Goal: Transaction & Acquisition: Purchase product/service

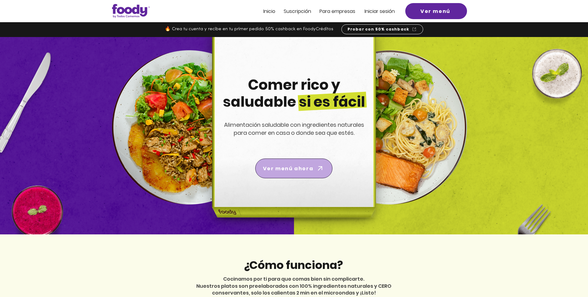
click at [291, 171] on span "Ver menú ahora" at bounding box center [288, 169] width 50 height 8
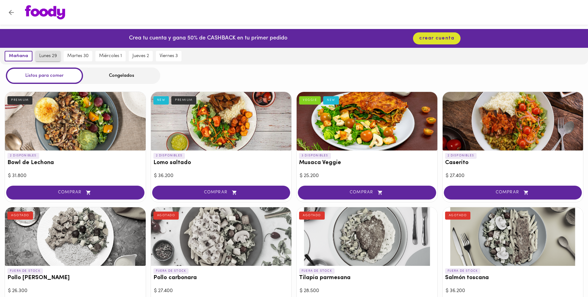
click at [52, 57] on span "lunes 29" at bounding box center [48, 56] width 18 height 6
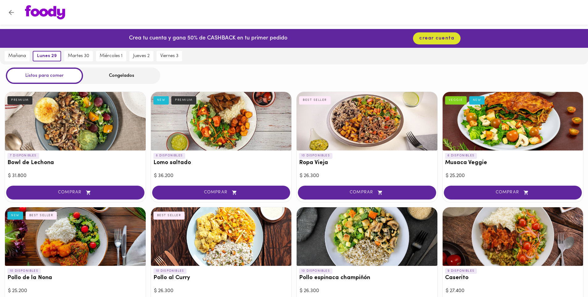
click at [122, 76] on div "Congelados" at bounding box center [121, 76] width 77 height 16
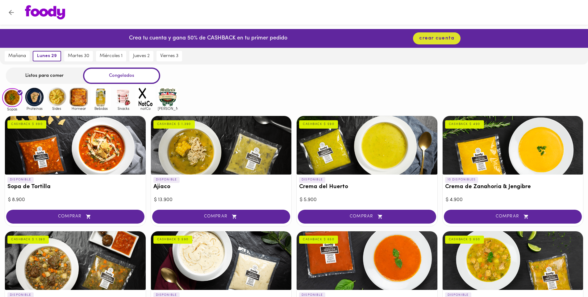
click at [45, 73] on div "Listos para comer" at bounding box center [44, 76] width 77 height 16
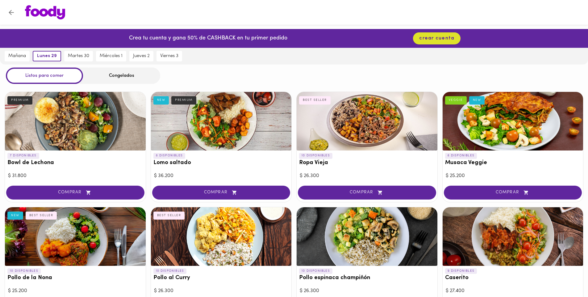
click at [119, 76] on div "Congelados" at bounding box center [121, 76] width 77 height 16
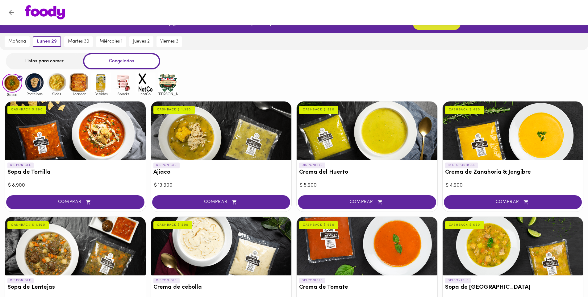
scroll to position [2, 0]
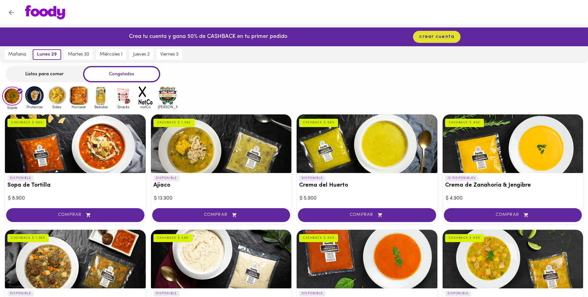
click at [34, 96] on img at bounding box center [34, 96] width 20 height 20
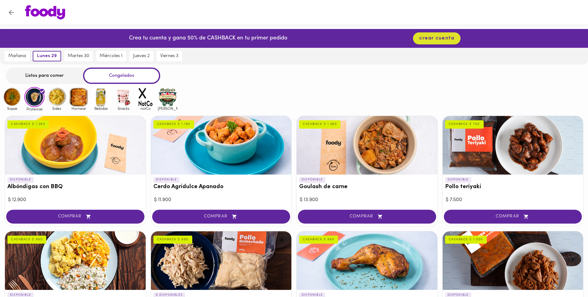
click at [56, 96] on img at bounding box center [57, 97] width 20 height 20
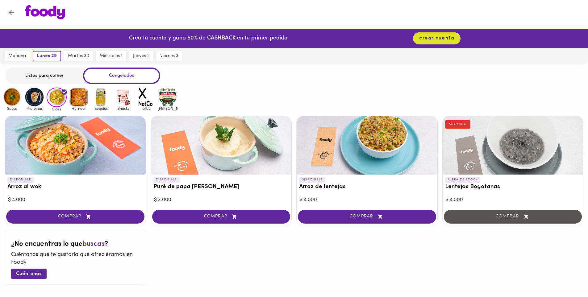
click at [80, 97] on img at bounding box center [79, 97] width 20 height 20
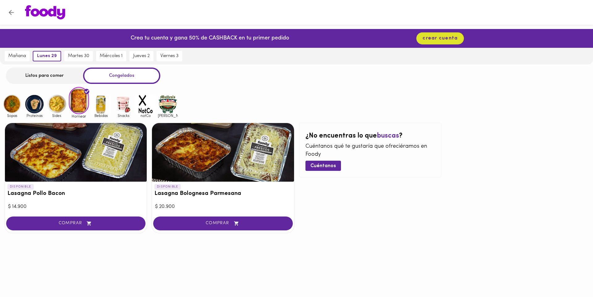
click at [121, 103] on img at bounding box center [123, 104] width 20 height 20
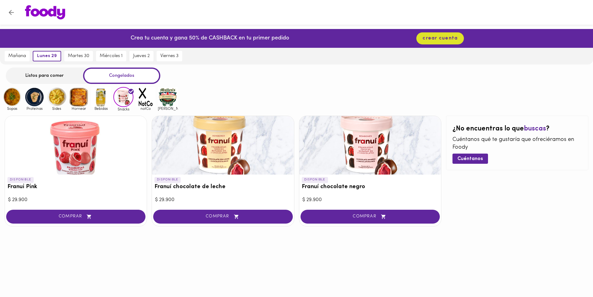
click at [145, 96] on img at bounding box center [146, 97] width 20 height 20
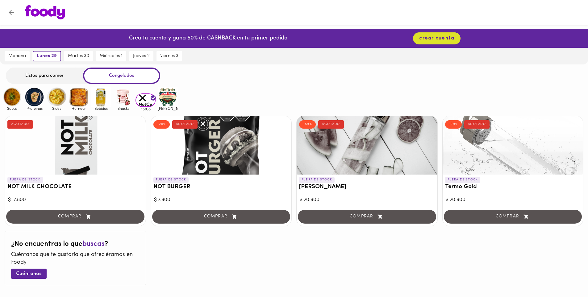
click at [171, 99] on img at bounding box center [168, 97] width 20 height 20
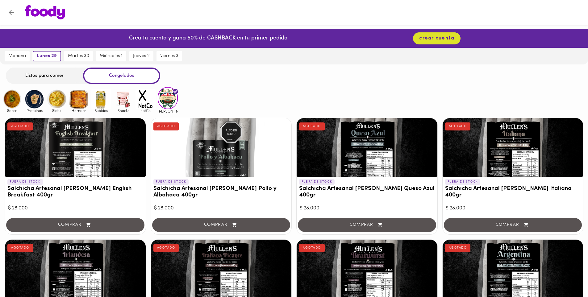
click at [15, 100] on img at bounding box center [12, 99] width 20 height 20
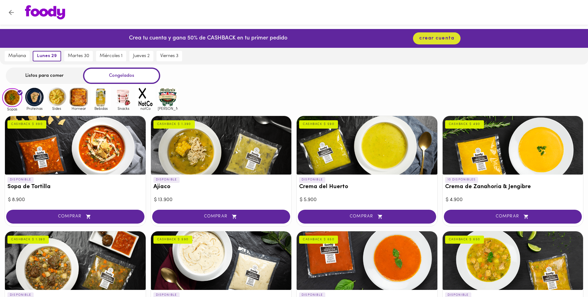
click at [38, 100] on img at bounding box center [34, 97] width 20 height 20
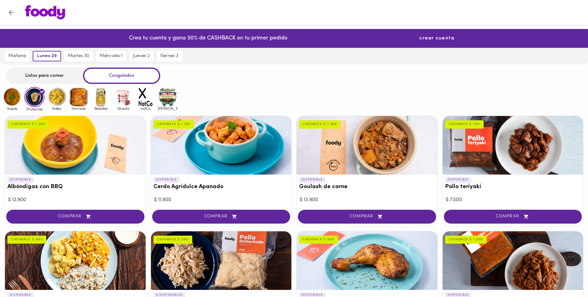
click at [431, 40] on span "crear cuenta" at bounding box center [436, 39] width 35 height 6
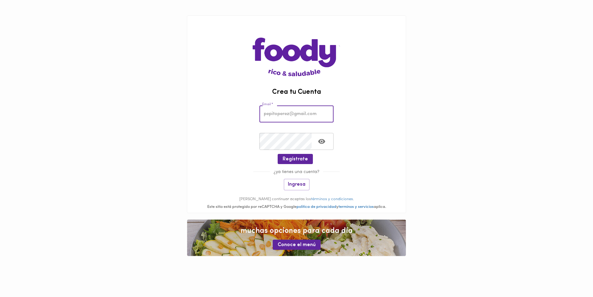
click at [312, 119] on input "email" at bounding box center [296, 114] width 74 height 17
type input "ducros332@gmail.com"
click at [321, 141] on icon "Toggle password visibility" at bounding box center [321, 141] width 7 height 5
click at [294, 158] on span "Regístrate" at bounding box center [295, 160] width 25 height 6
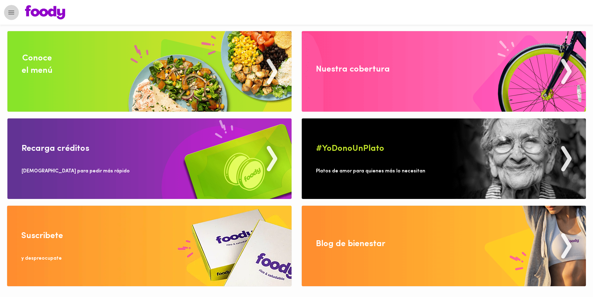
click at [10, 17] on button "Menu" at bounding box center [11, 12] width 15 height 15
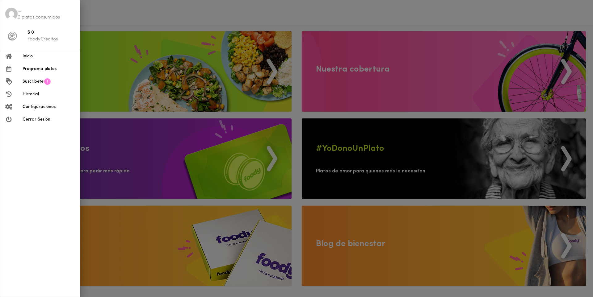
click at [27, 56] on span "Inicio" at bounding box center [49, 56] width 52 height 6
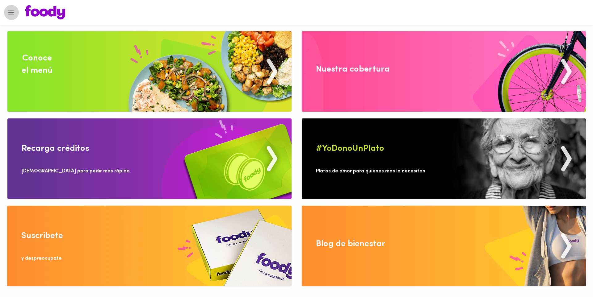
click at [8, 11] on icon "Menu" at bounding box center [11, 13] width 8 height 8
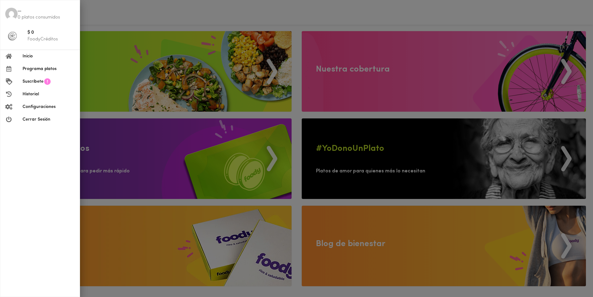
click at [12, 12] on img at bounding box center [11, 14] width 12 height 12
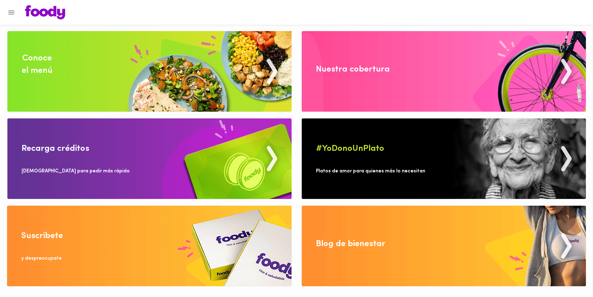
click at [12, 10] on icon "Menu" at bounding box center [11, 13] width 8 height 8
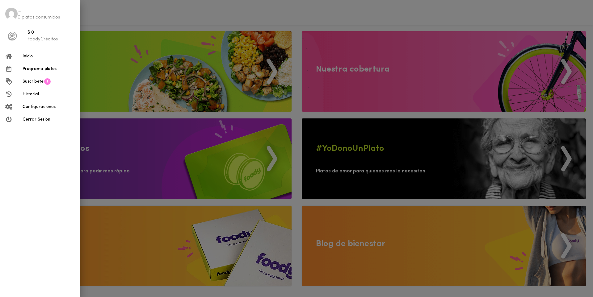
click at [11, 35] on img at bounding box center [12, 36] width 9 height 9
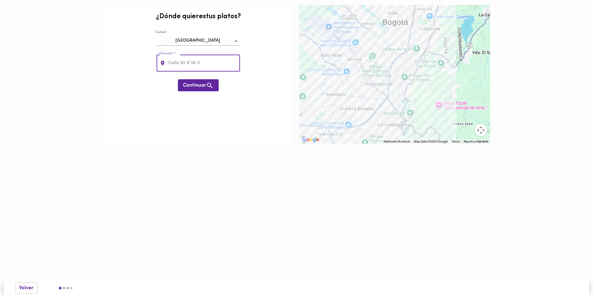
click at [201, 44] on body "¿Dónde quieres tus platos ? Ciudad Bogotá bogota Dirección * Dirección * Contin…" at bounding box center [296, 81] width 593 height 162
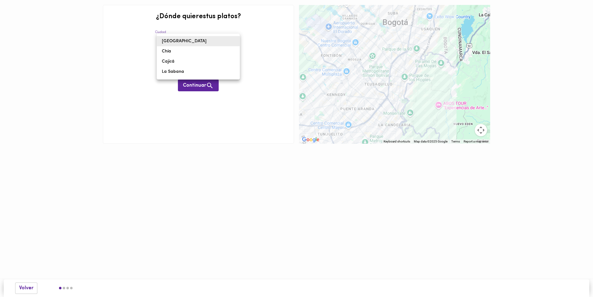
click at [180, 60] on li "Cajicá" at bounding box center [198, 62] width 83 height 10
type input "cajica"
click at [183, 61] on input "text" at bounding box center [203, 63] width 73 height 17
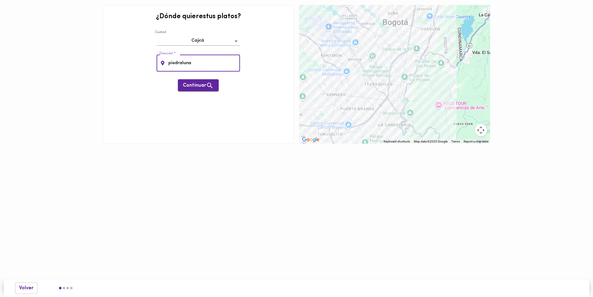
click at [191, 83] on span "Continuar" at bounding box center [198, 86] width 31 height 8
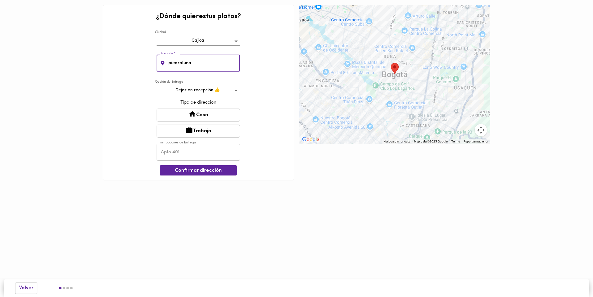
drag, startPoint x: 200, startPoint y: 67, endPoint x: 159, endPoint y: 63, distance: 41.5
click at [159, 63] on div "piedraluna Dirección *" at bounding box center [198, 63] width 83 height 17
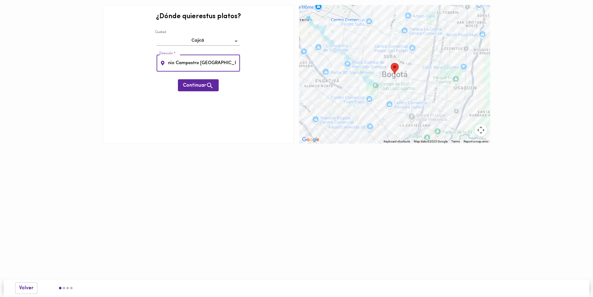
scroll to position [0, 68]
type input "Cra 2 #10A-208 Sur Condominio Campestre Piedraluna Casa 54"
click at [195, 84] on span "Continuar" at bounding box center [198, 86] width 31 height 8
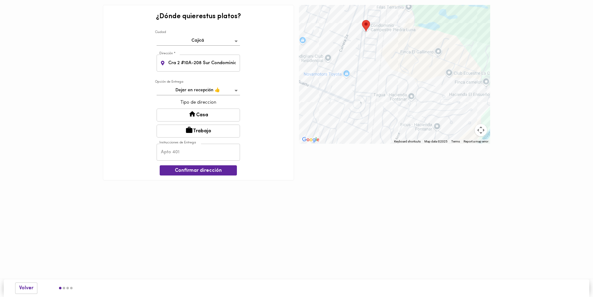
drag, startPoint x: 368, startPoint y: 47, endPoint x: 407, endPoint y: 86, distance: 55.0
click at [407, 86] on div at bounding box center [394, 74] width 191 height 139
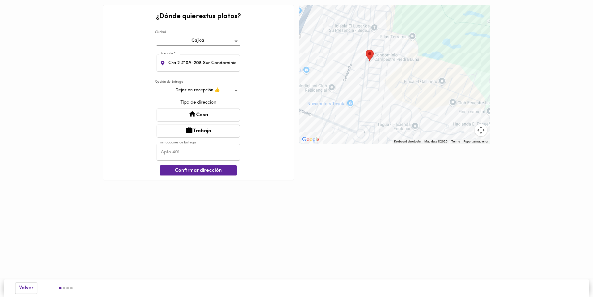
drag, startPoint x: 397, startPoint y: 64, endPoint x: 401, endPoint y: 82, distance: 18.5
click at [401, 82] on div at bounding box center [394, 74] width 191 height 139
click at [207, 115] on button "Casa" at bounding box center [198, 115] width 83 height 13
click at [197, 154] on input "text" at bounding box center [198, 153] width 83 height 17
type input "Casa 54"
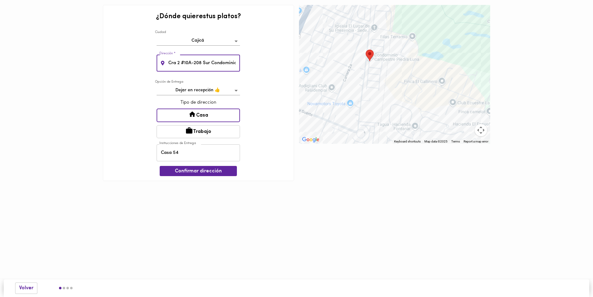
click at [221, 65] on input "Cra 2 #10A-208 Sur Condominio Campestre Piedraluna Casa 54" at bounding box center [203, 63] width 73 height 17
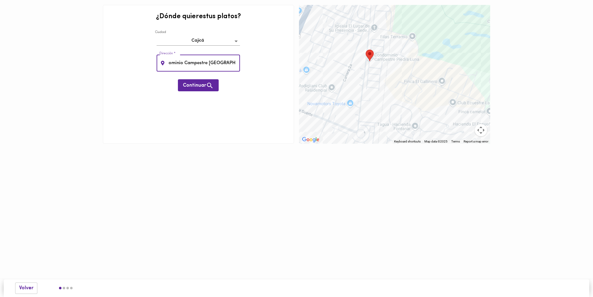
scroll to position [0, 50]
type input "Cra 2 #10A-208 Sur Condominio Campestre [GEOGRAPHIC_DATA]"
click at [196, 82] on span "Continuar" at bounding box center [198, 86] width 31 height 8
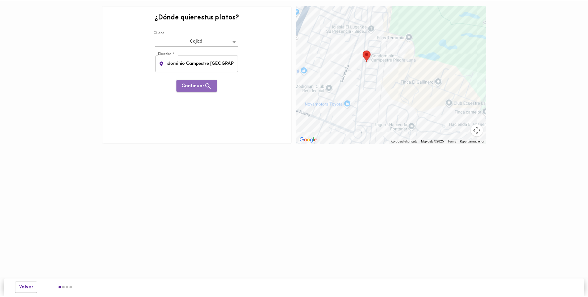
scroll to position [0, 0]
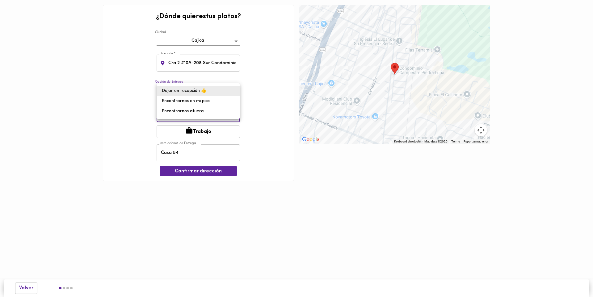
click at [234, 91] on body "¿Dónde quieres tus platos ? Ciudad Cajicá cajica Dirección * Cra 2 #10A-208 Sur…" at bounding box center [296, 100] width 593 height 200
drag, startPoint x: 247, startPoint y: 86, endPoint x: 245, endPoint y: 84, distance: 3.3
click at [247, 85] on div at bounding box center [296, 148] width 593 height 297
click at [204, 169] on span "Confirmar dirección" at bounding box center [198, 172] width 67 height 6
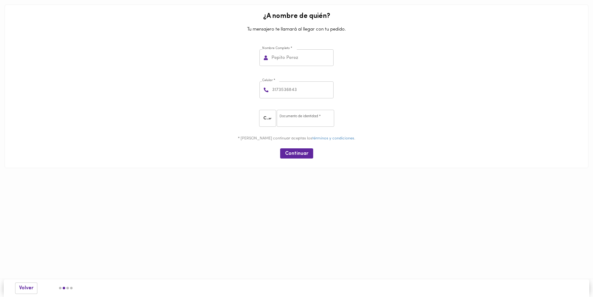
click at [297, 57] on input "text" at bounding box center [301, 57] width 63 height 17
type input "Henry Rosales Parra"
type input "3507124229"
click at [296, 117] on input "number" at bounding box center [305, 118] width 57 height 17
type input "79788350"
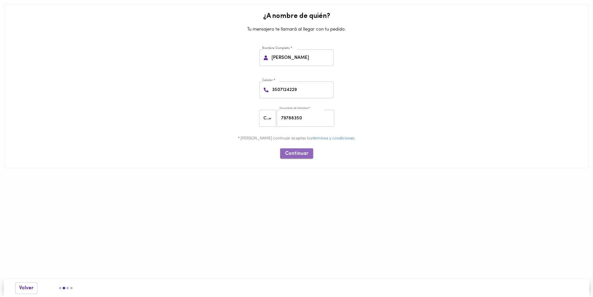
click at [297, 154] on span "Continuar" at bounding box center [296, 154] width 23 height 6
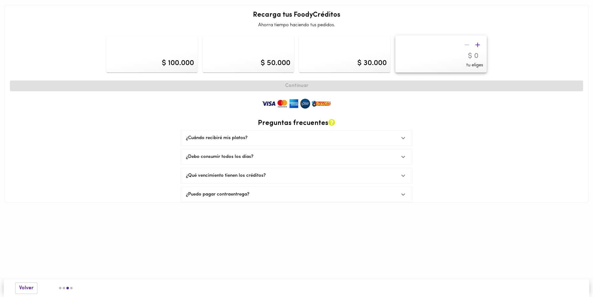
click at [402, 173] on icon at bounding box center [403, 176] width 8 height 8
click at [405, 217] on icon at bounding box center [403, 217] width 8 height 8
click at [403, 175] on icon at bounding box center [403, 176] width 4 height 2
click at [402, 159] on icon at bounding box center [403, 157] width 8 height 8
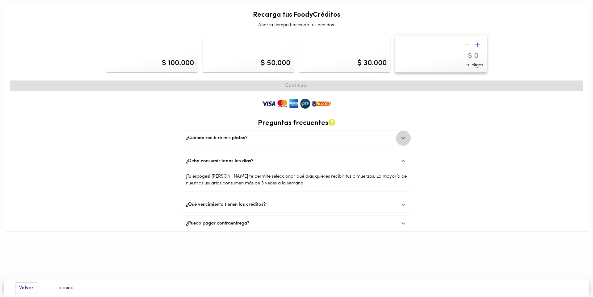
click at [403, 136] on icon at bounding box center [403, 138] width 8 height 8
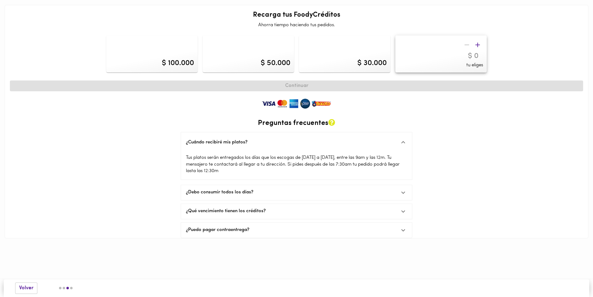
click at [476, 43] on icon "button" at bounding box center [478, 45] width 8 height 8
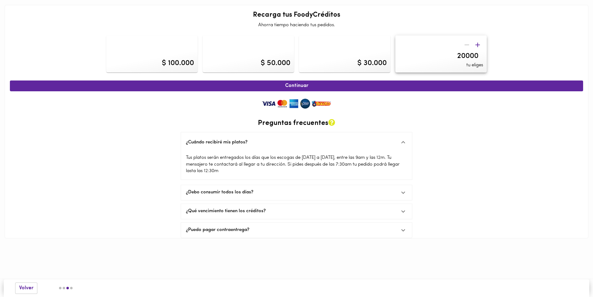
click at [476, 43] on icon "button" at bounding box center [478, 45] width 8 height 8
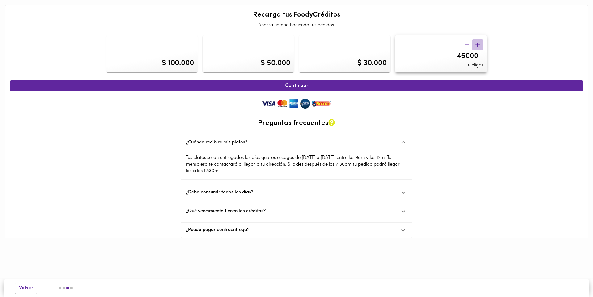
click at [476, 43] on icon "button" at bounding box center [478, 45] width 8 height 8
click at [477, 43] on icon "button" at bounding box center [478, 45] width 8 height 8
click at [477, 44] on icon "button" at bounding box center [478, 45] width 8 height 8
type input "60000"
click at [301, 83] on span "Continuar" at bounding box center [297, 86] width 560 height 6
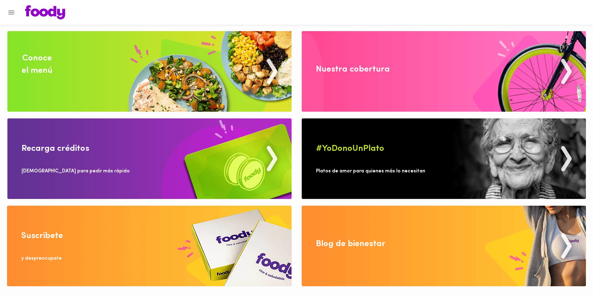
click at [10, 10] on icon "Menu" at bounding box center [11, 13] width 8 height 8
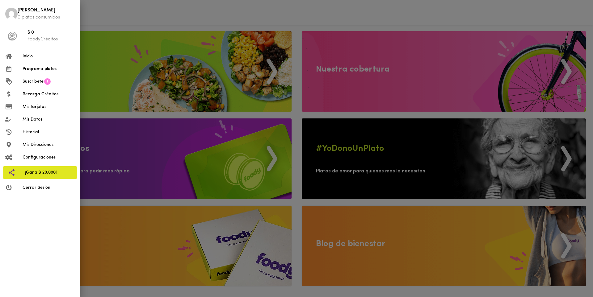
click at [37, 119] on span "Mis Datos" at bounding box center [49, 119] width 52 height 6
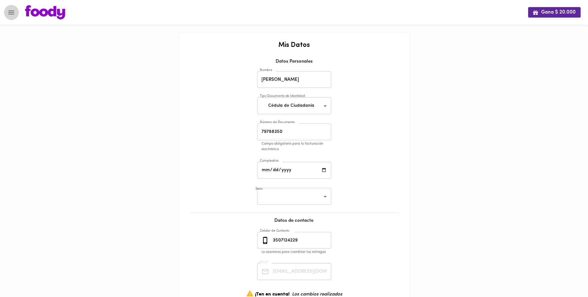
click at [13, 11] on icon "Menu" at bounding box center [11, 13] width 8 height 8
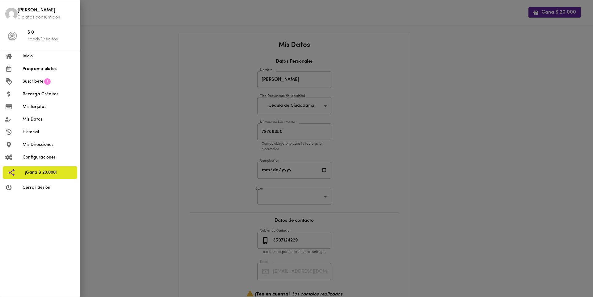
click at [36, 146] on span "Mis Direcciones" at bounding box center [49, 145] width 52 height 6
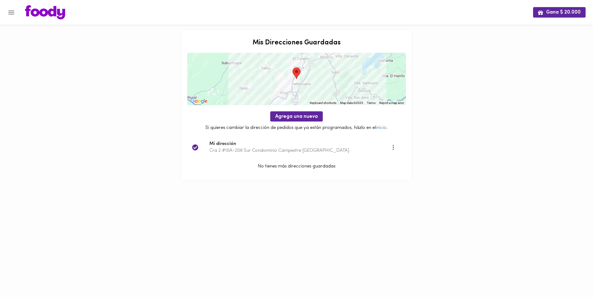
click at [12, 13] on icon "Menu" at bounding box center [11, 13] width 8 height 8
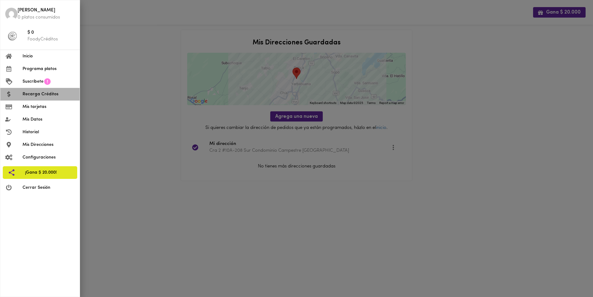
click at [33, 96] on span "Recarga Créditos" at bounding box center [49, 94] width 52 height 6
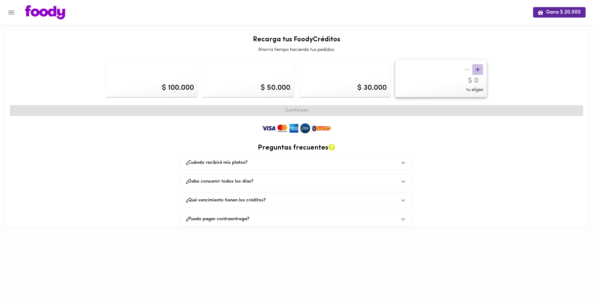
click at [477, 70] on icon "button" at bounding box center [478, 70] width 8 height 8
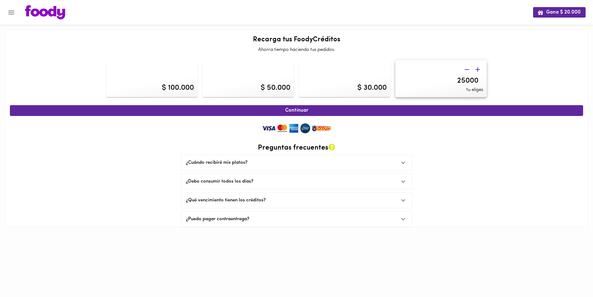
click at [477, 70] on icon "button" at bounding box center [478, 70] width 8 height 8
click at [277, 65] on div "$ 50.000" at bounding box center [248, 78] width 91 height 37
click at [275, 69] on div "$ 50.000" at bounding box center [248, 78] width 91 height 37
click at [368, 86] on div "$ 30.000" at bounding box center [371, 88] width 29 height 11
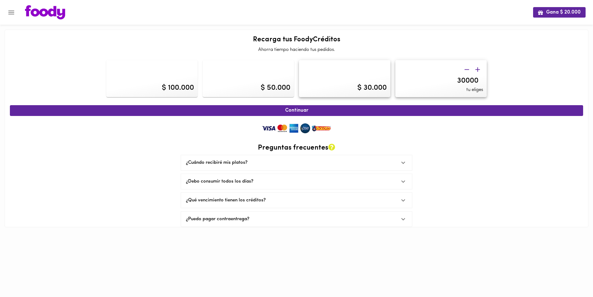
click at [272, 80] on div "$ 50.000" at bounding box center [248, 78] width 91 height 37
type input "50000"
click at [277, 112] on span "Continuar" at bounding box center [297, 111] width 560 height 6
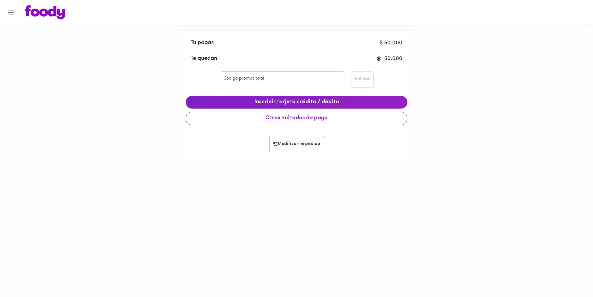
click at [313, 119] on span "Otros métodos de pago" at bounding box center [296, 118] width 211 height 7
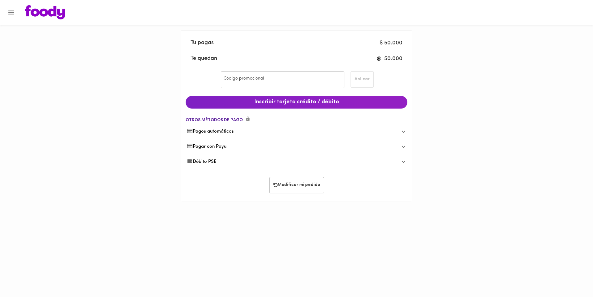
click at [402, 160] on icon at bounding box center [404, 162] width 8 height 8
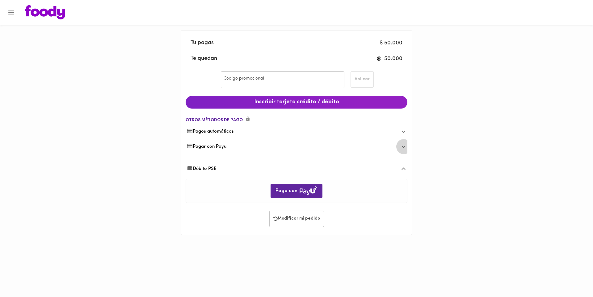
click at [402, 146] on icon at bounding box center [404, 147] width 4 height 2
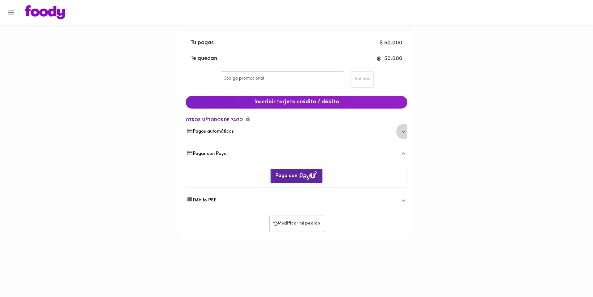
click at [403, 129] on icon at bounding box center [404, 132] width 8 height 8
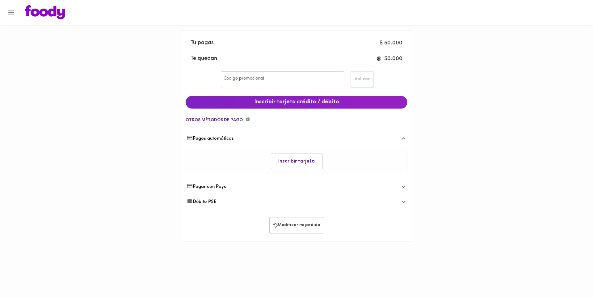
click at [403, 187] on icon at bounding box center [404, 187] width 4 height 2
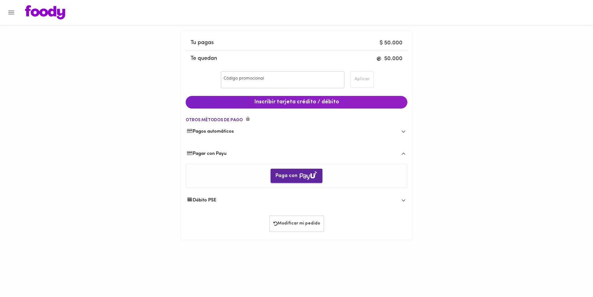
click at [288, 173] on span "Paga con" at bounding box center [297, 176] width 42 height 10
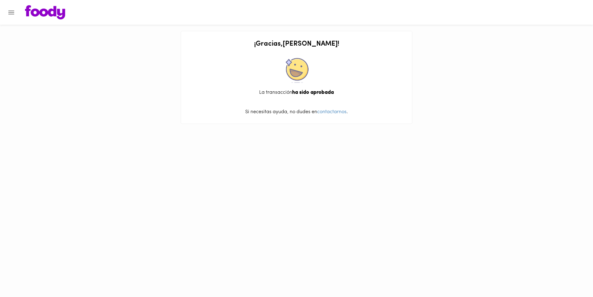
click at [14, 15] on icon "Menu" at bounding box center [11, 13] width 8 height 8
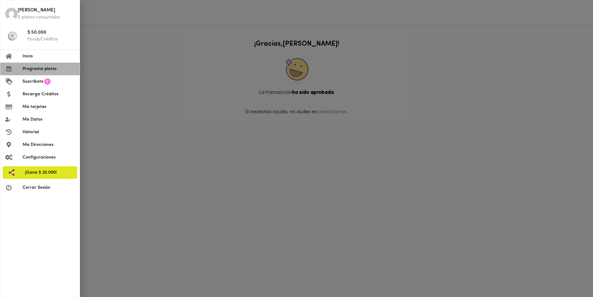
click at [35, 67] on span "Programa platos" at bounding box center [49, 69] width 52 height 6
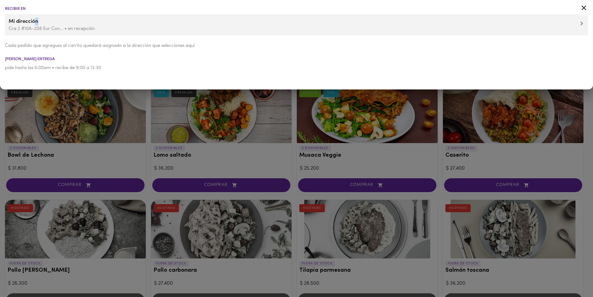
click at [38, 23] on span "Mi dirección" at bounding box center [297, 22] width 576 height 8
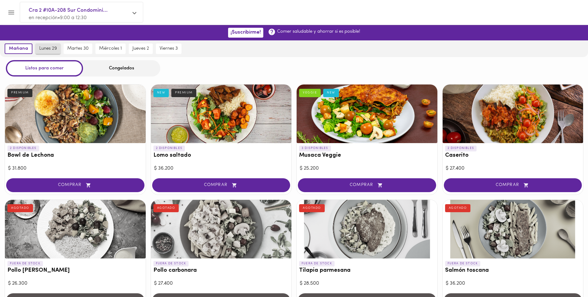
click at [53, 49] on span "lunes 29" at bounding box center [48, 49] width 18 height 6
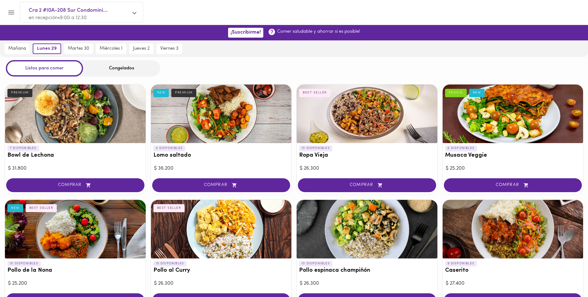
click at [115, 71] on div "Congelados" at bounding box center [121, 68] width 77 height 16
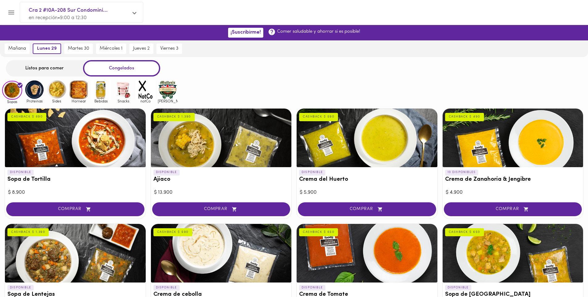
click at [65, 64] on div "Listos para comer" at bounding box center [44, 68] width 77 height 16
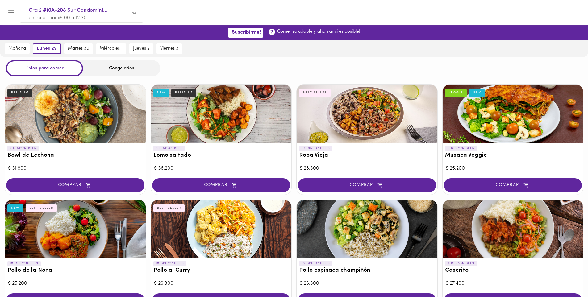
click at [102, 66] on div "Congelados" at bounding box center [121, 68] width 77 height 16
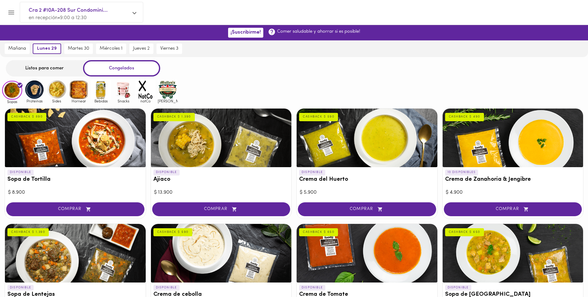
click at [37, 92] on img at bounding box center [34, 90] width 20 height 20
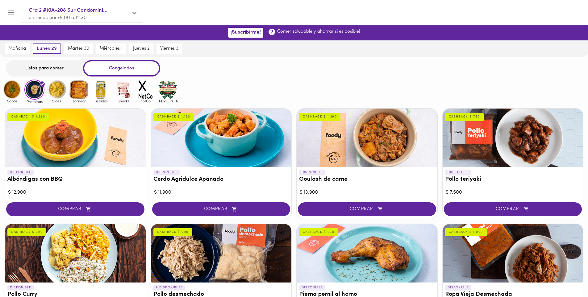
click at [56, 93] on img at bounding box center [57, 90] width 20 height 20
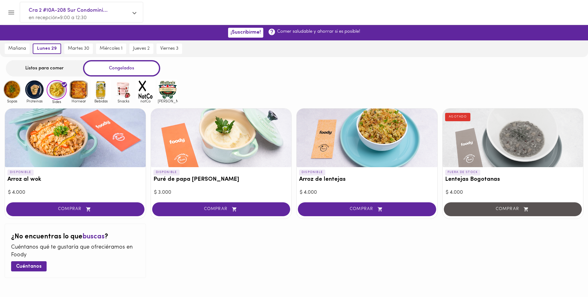
click at [14, 88] on img at bounding box center [12, 90] width 20 height 20
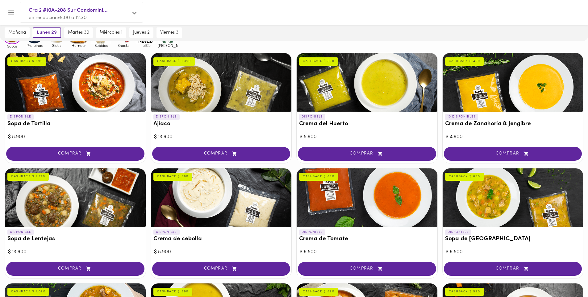
scroll to position [62, 0]
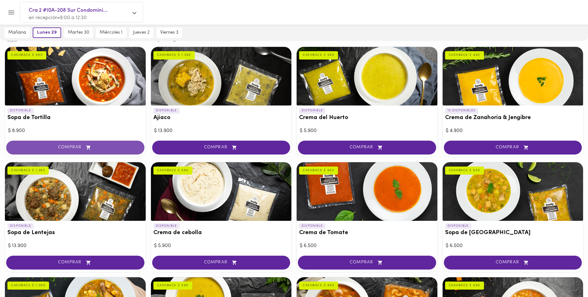
click at [80, 146] on span "COMPRAR" at bounding box center [75, 147] width 123 height 5
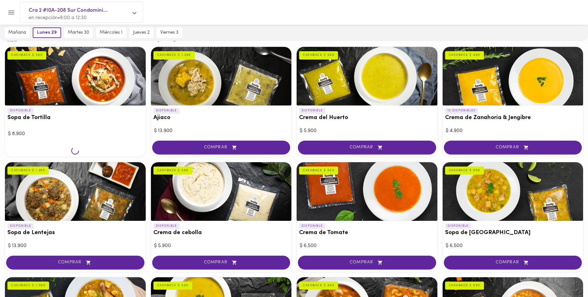
scroll to position [62, 0]
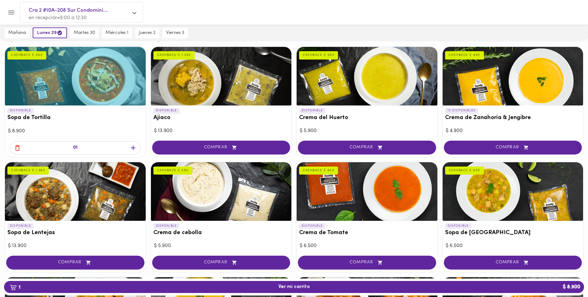
click at [134, 149] on icon "button" at bounding box center [133, 148] width 8 height 8
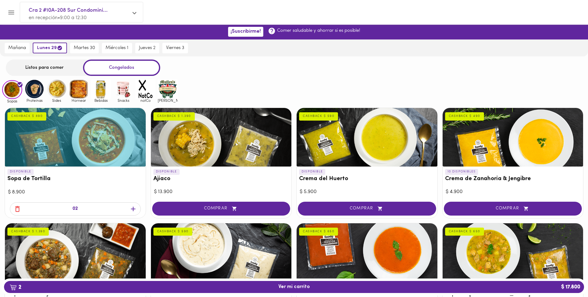
scroll to position [0, 0]
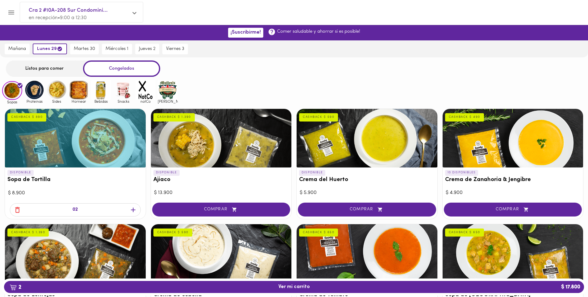
click at [36, 92] on img at bounding box center [34, 90] width 20 height 20
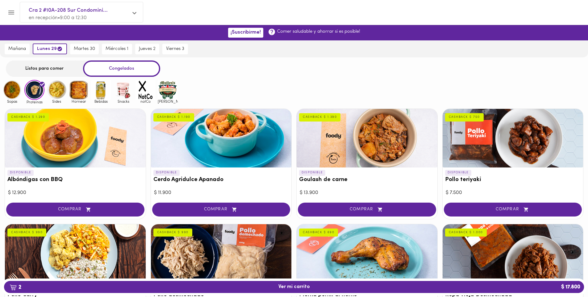
scroll to position [31, 0]
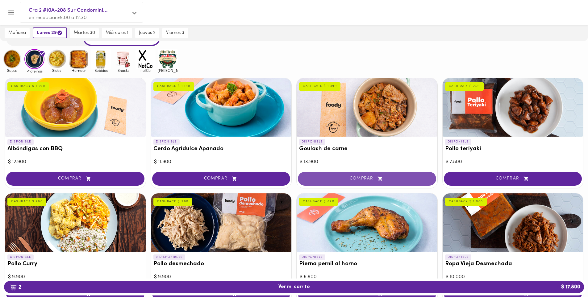
click at [385, 179] on span "COMPRAR" at bounding box center [367, 178] width 123 height 5
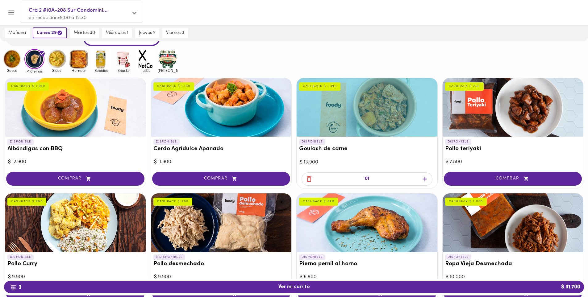
click at [425, 178] on icon "button" at bounding box center [425, 179] width 5 height 5
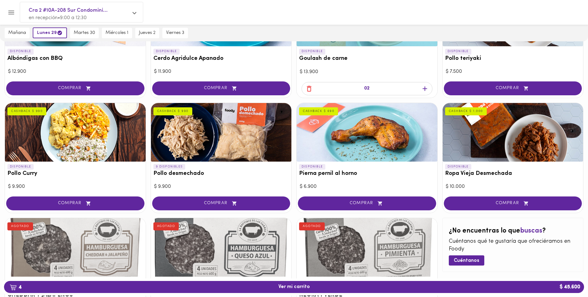
scroll to position [124, 0]
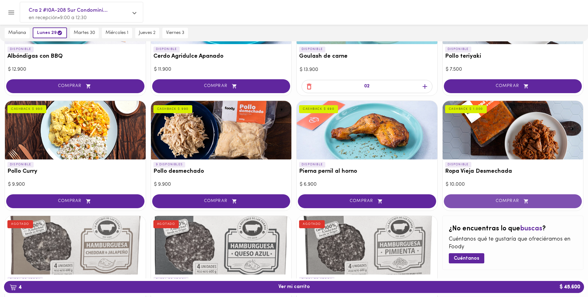
click at [550, 202] on span "COMPRAR" at bounding box center [513, 201] width 123 height 5
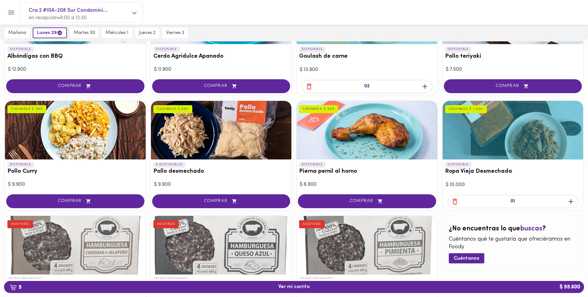
click at [569, 202] on icon "button" at bounding box center [571, 202] width 5 height 5
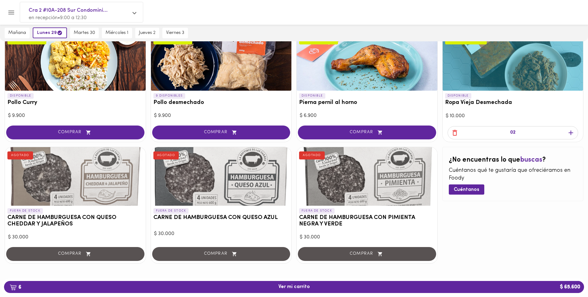
scroll to position [195, 0]
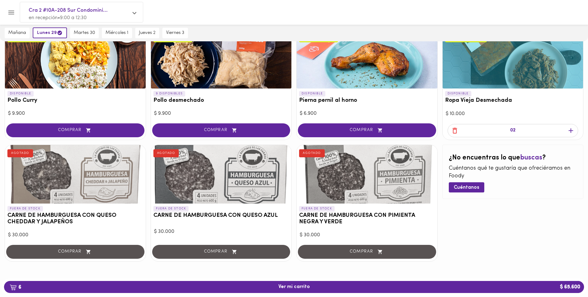
click at [457, 130] on icon "button" at bounding box center [455, 131] width 5 height 6
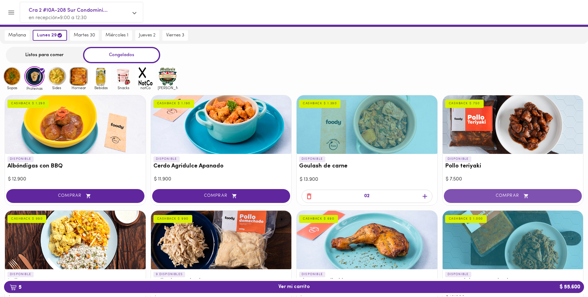
scroll to position [0, 0]
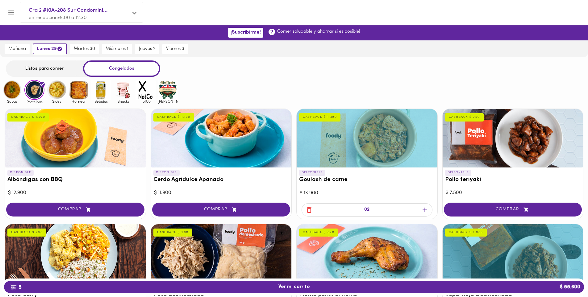
click at [15, 93] on img at bounding box center [12, 90] width 20 height 20
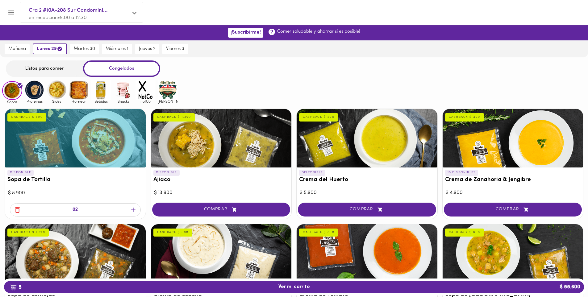
click at [19, 210] on icon "button" at bounding box center [17, 210] width 5 height 6
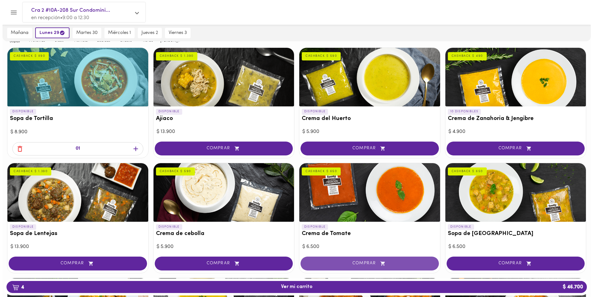
scroll to position [62, 0]
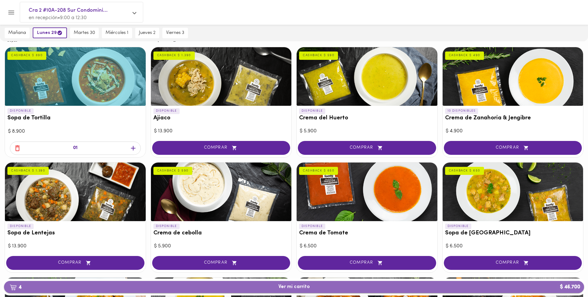
click at [293, 288] on span "4 Ver mi carrito $ 46.700" at bounding box center [295, 288] width 32 height 6
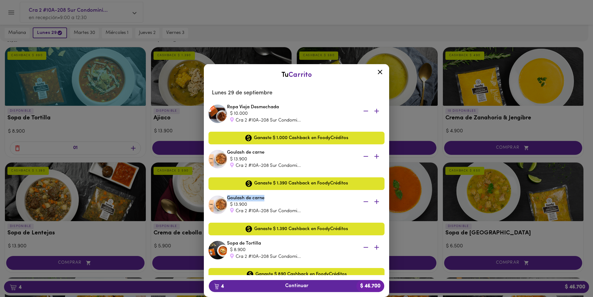
drag, startPoint x: 266, startPoint y: 199, endPoint x: 227, endPoint y: 198, distance: 38.9
click at [227, 198] on li "Goulash de carne $ 13.900 Cra 2 #10A-208 Sur Condomi... Ganaste $ 1.390 Cashbac…" at bounding box center [296, 214] width 179 height 45
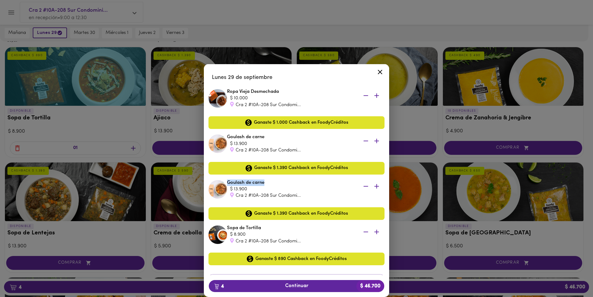
scroll to position [31, 0]
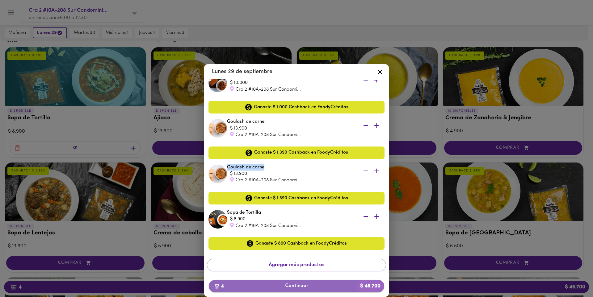
click at [292, 285] on span "4 Continuar $ 46.700" at bounding box center [297, 287] width 166 height 6
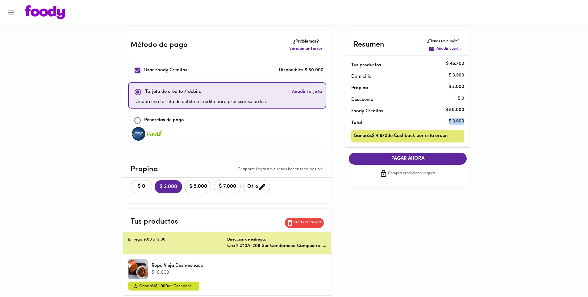
drag, startPoint x: 466, startPoint y: 123, endPoint x: 464, endPoint y: 121, distance: 3.2
click at [464, 121] on li "Total $ 3.600" at bounding box center [408, 121] width 123 height 11
click at [464, 111] on li "Foody Creditos - $ 50.000" at bounding box center [408, 109] width 123 height 11
click at [184, 124] on p "Pasarelas de pago" at bounding box center [164, 120] width 40 height 7
checkbox input "false"
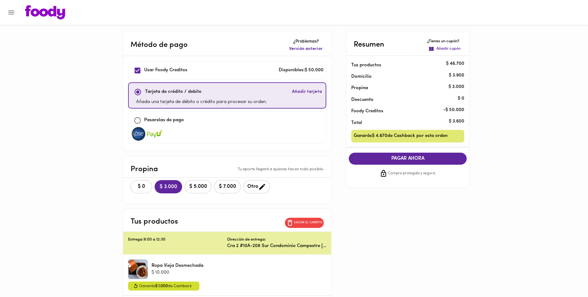
checkbox input "true"
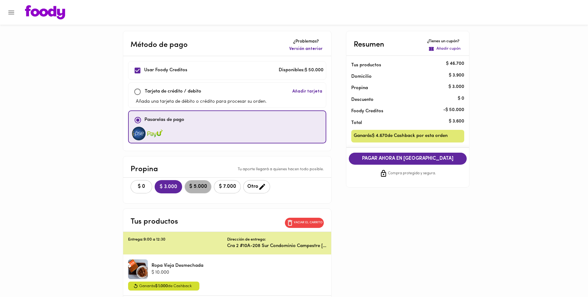
click at [208, 186] on span "$ 5.000" at bounding box center [198, 187] width 19 height 6
click at [11, 12] on icon "Menu" at bounding box center [11, 13] width 6 height 4
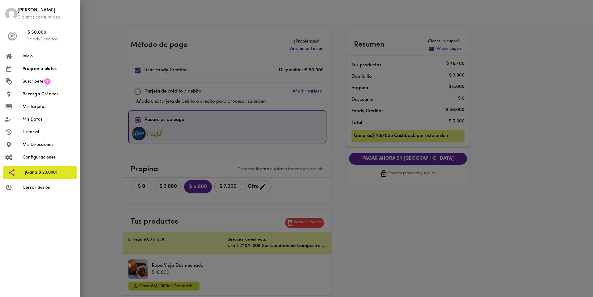
click at [32, 59] on span "Inicio" at bounding box center [49, 56] width 52 height 6
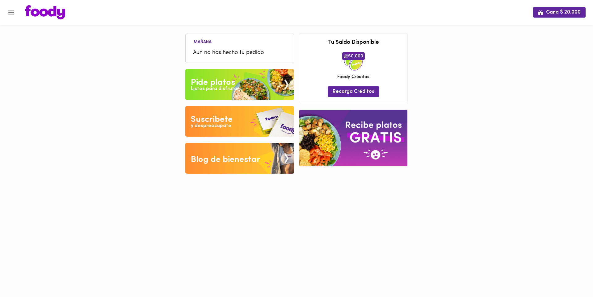
click at [10, 12] on icon "Menu" at bounding box center [11, 13] width 6 height 4
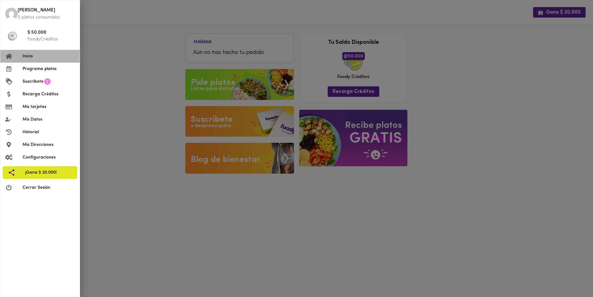
click at [32, 57] on span "Inicio" at bounding box center [49, 56] width 52 height 6
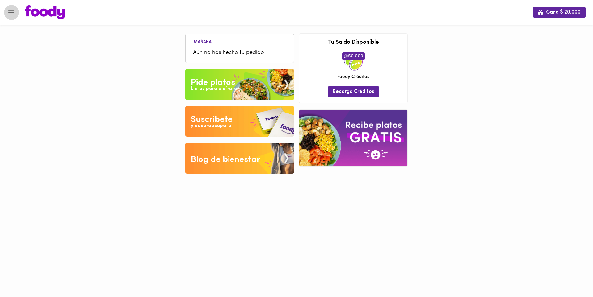
click at [11, 12] on icon "Menu" at bounding box center [11, 13] width 8 height 8
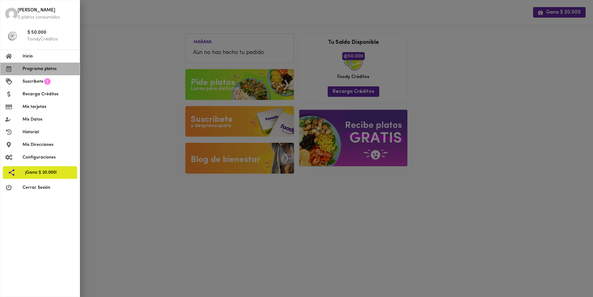
click at [30, 71] on span "Programa platos" at bounding box center [49, 69] width 52 height 6
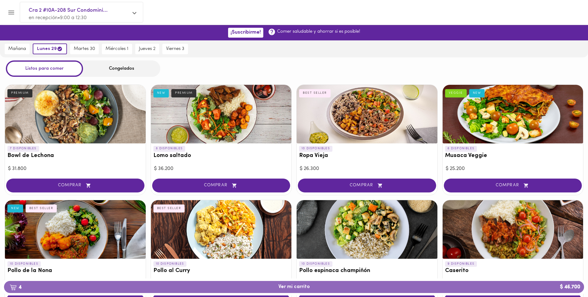
click at [305, 287] on span "4 Ver mi carrito $ 46.700" at bounding box center [295, 288] width 32 height 6
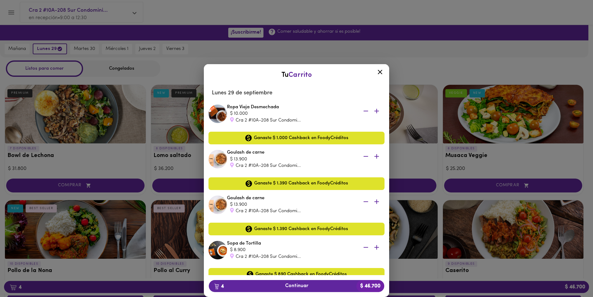
click at [374, 111] on icon "button" at bounding box center [376, 111] width 5 height 5
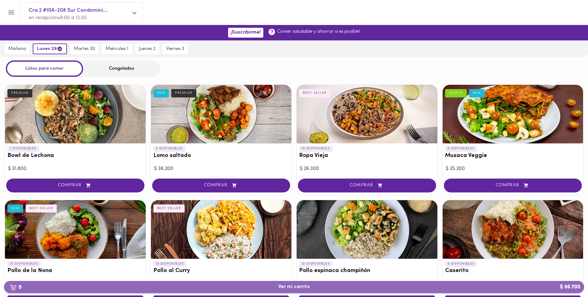
click at [354, 285] on span "5 Ver mi carrito $ 56.700" at bounding box center [294, 288] width 571 height 6
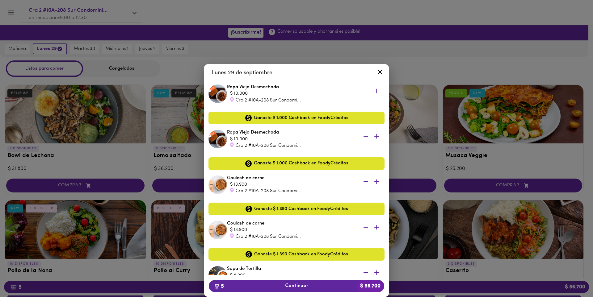
scroll to position [62, 0]
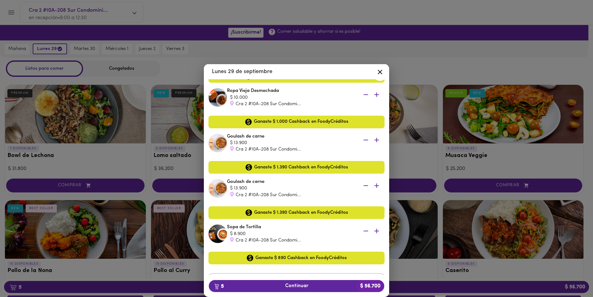
click at [374, 230] on icon "button" at bounding box center [376, 231] width 5 height 5
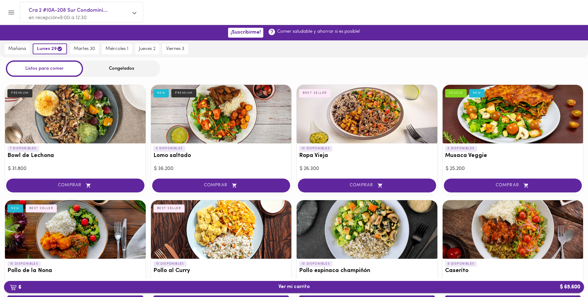
click at [328, 288] on span "6 Ver mi carrito $ 65.600" at bounding box center [294, 288] width 571 height 6
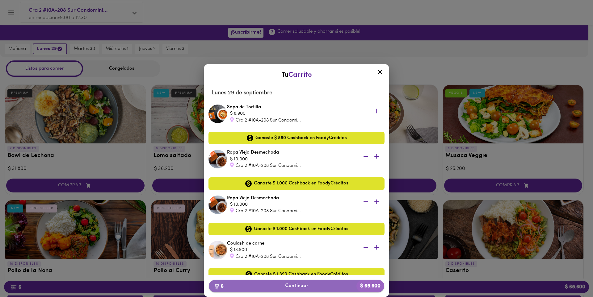
click at [328, 286] on span "6 Continuar $ 65.600" at bounding box center [297, 287] width 166 height 6
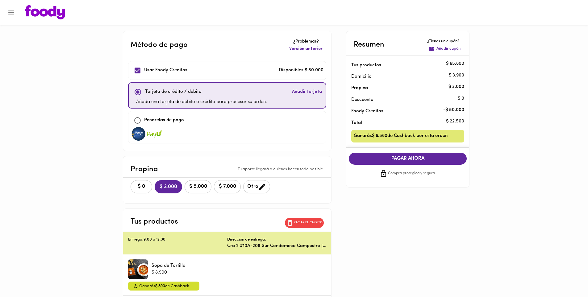
click at [461, 234] on div "Método de pago ¿Problemas? Versión anterior Usar Foody Creditos Disponibles: $ …" at bounding box center [294, 271] width 361 height 481
click at [144, 120] on input "checkbox" at bounding box center [137, 120] width 13 height 13
checkbox input "true"
checkbox input "false"
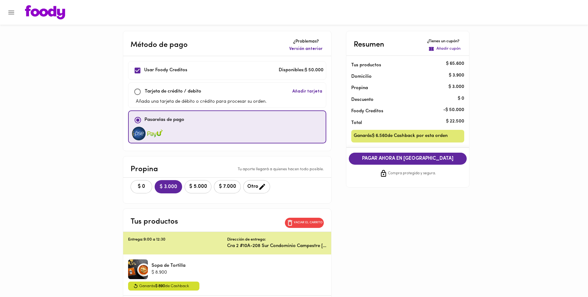
click at [208, 186] on span "$ 5.000" at bounding box center [198, 187] width 19 height 6
click at [417, 159] on span "PAGAR AHORA EN PASARELA" at bounding box center [408, 159] width 106 height 6
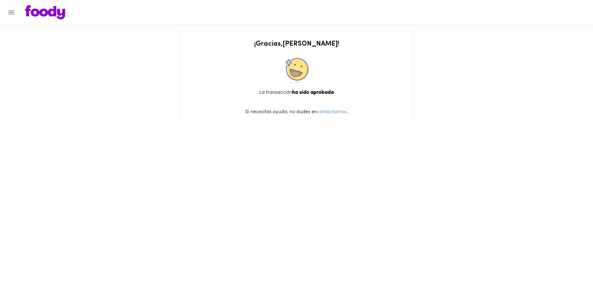
click at [12, 11] on icon "Menu" at bounding box center [11, 13] width 6 height 4
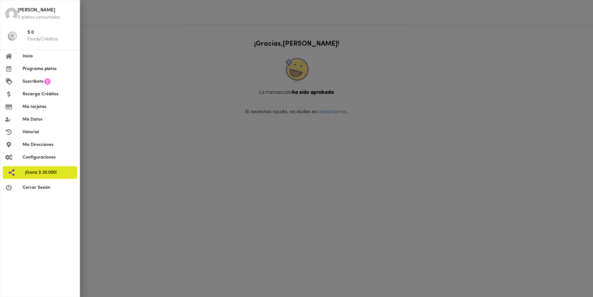
click at [34, 132] on span "Historial" at bounding box center [49, 132] width 52 height 6
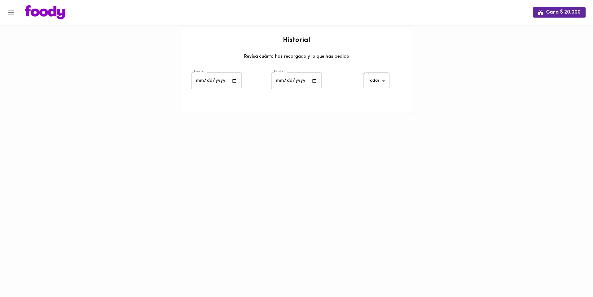
click at [228, 79] on input "date" at bounding box center [216, 81] width 50 height 17
click at [234, 82] on input "date" at bounding box center [216, 81] width 50 height 17
type input "[DATE]"
click at [313, 84] on input "date" at bounding box center [296, 81] width 50 height 17
type input "[DATE]"
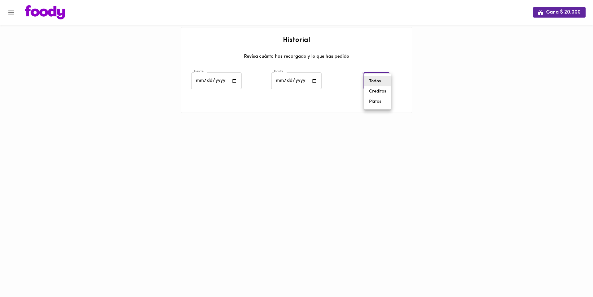
click at [374, 83] on body "Gana $ 20.000 Historial Revisa cuánto has recargado y lo que has pedido Desde […" at bounding box center [296, 64] width 593 height 129
click at [377, 100] on li "Platos" at bounding box center [377, 102] width 27 height 10
click at [378, 80] on body "Gana $ 20.000 Historial Revisa cuánto has recargado y lo que has pedido Desde […" at bounding box center [296, 64] width 593 height 129
click at [377, 70] on li "Creditos" at bounding box center [377, 71] width 27 height 10
drag, startPoint x: 240, startPoint y: 81, endPoint x: 236, endPoint y: 82, distance: 3.8
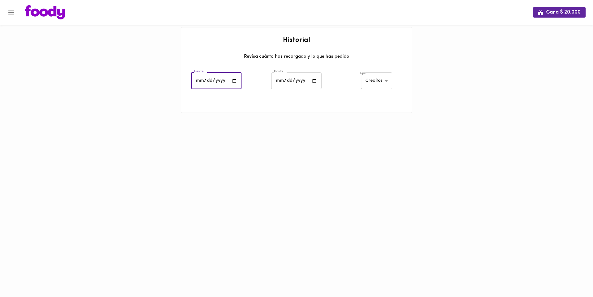
click at [239, 81] on input "[DATE]" at bounding box center [216, 81] width 50 height 17
click at [389, 82] on body "Gana $ 20.000 Historial Revisa cuánto has recargado y lo que has pedido Desde […" at bounding box center [296, 64] width 593 height 129
click at [377, 72] on li "Todos" at bounding box center [377, 71] width 30 height 10
type input "all"
click at [222, 79] on input "[DATE]" at bounding box center [216, 81] width 50 height 17
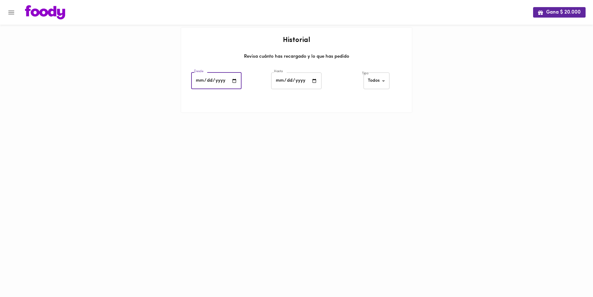
click at [234, 81] on input "[DATE]" at bounding box center [216, 81] width 50 height 17
type input "[DATE]"
click at [315, 80] on input "[DATE]" at bounding box center [296, 81] width 50 height 17
type input "[DATE]"
click at [383, 83] on body "Gana $ 20.000 Historial Revisa cuánto has recargado y lo que has pedido Desde […" at bounding box center [296, 64] width 593 height 129
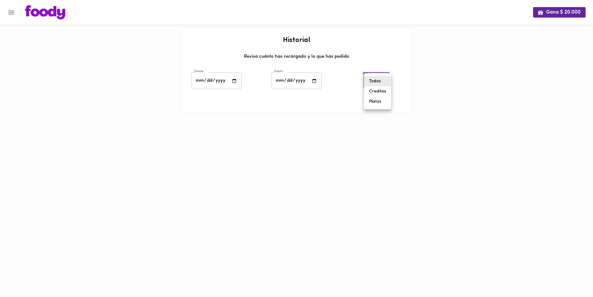
click at [379, 104] on li "Platos" at bounding box center [377, 102] width 27 height 10
type input "[PERSON_NAME]-dishes"
click at [229, 117] on span "Programación de pedido" at bounding box center [302, 118] width 192 height 6
click at [189, 122] on icon at bounding box center [189, 120] width 7 height 7
click at [211, 117] on span "Programación de pedido" at bounding box center [302, 118] width 192 height 6
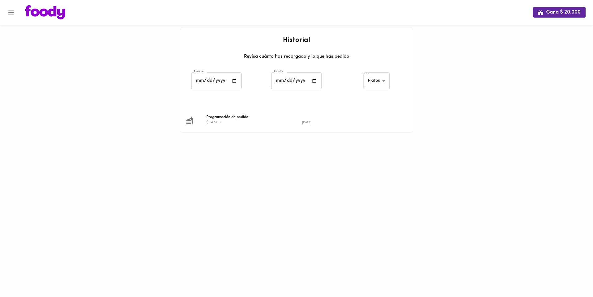
drag, startPoint x: 214, startPoint y: 117, endPoint x: 245, endPoint y: 120, distance: 30.7
click at [215, 117] on span "Programación de pedido" at bounding box center [302, 118] width 192 height 6
drag, startPoint x: 246, startPoint y: 120, endPoint x: 278, endPoint y: 122, distance: 32.5
click at [246, 120] on span "Programación de pedido" at bounding box center [302, 118] width 192 height 6
drag, startPoint x: 280, startPoint y: 122, endPoint x: 287, endPoint y: 122, distance: 6.5
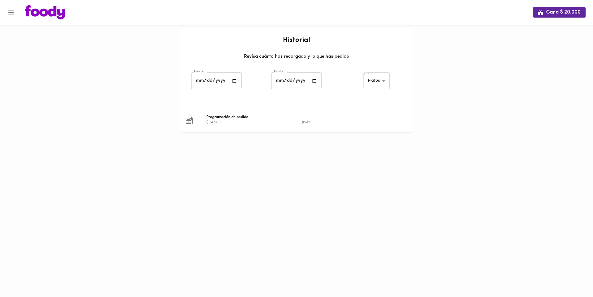
click at [282, 122] on div "$ 74.500" at bounding box center [254, 122] width 96 height 5
drag, startPoint x: 296, startPoint y: 122, endPoint x: 310, endPoint y: 121, distance: 14.5
click at [297, 122] on div "$ 74.500" at bounding box center [254, 122] width 96 height 5
click at [323, 121] on div "[DATE]" at bounding box center [350, 122] width 96 height 5
click at [322, 121] on div "[DATE]" at bounding box center [350, 122] width 96 height 5
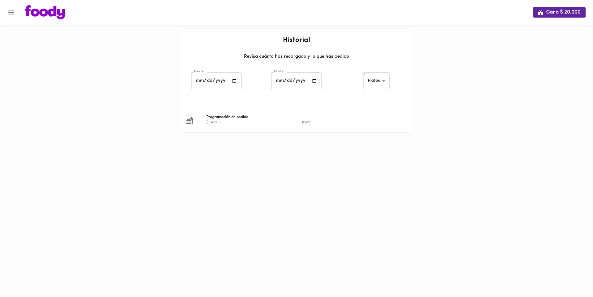
drag, startPoint x: 321, startPoint y: 121, endPoint x: 316, endPoint y: 120, distance: 4.5
click at [320, 121] on div "[DATE]" at bounding box center [350, 122] width 96 height 5
drag, startPoint x: 316, startPoint y: 120, endPoint x: 313, endPoint y: 121, distance: 3.2
click at [316, 120] on div "[DATE]" at bounding box center [350, 122] width 96 height 5
click at [311, 121] on small "[DATE]" at bounding box center [306, 122] width 9 height 3
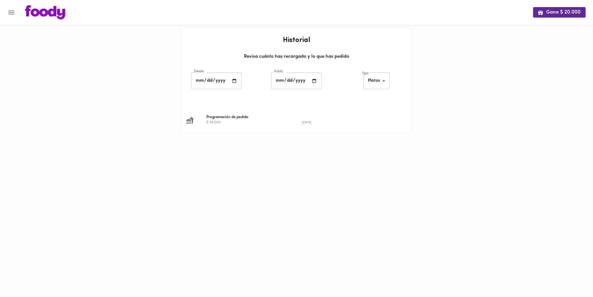
click at [311, 121] on small "[DATE]" at bounding box center [306, 122] width 9 height 3
click at [312, 120] on div "[DATE]" at bounding box center [350, 122] width 96 height 5
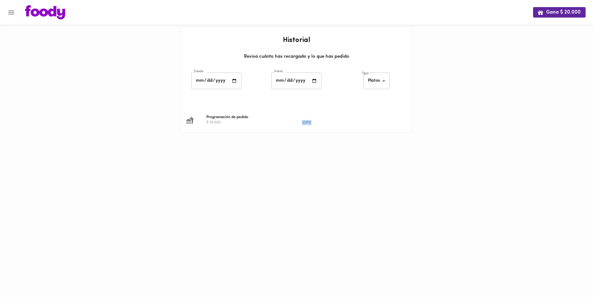
click at [312, 120] on div "[DATE]" at bounding box center [350, 122] width 96 height 5
click at [14, 9] on icon "Menu" at bounding box center [11, 13] width 8 height 8
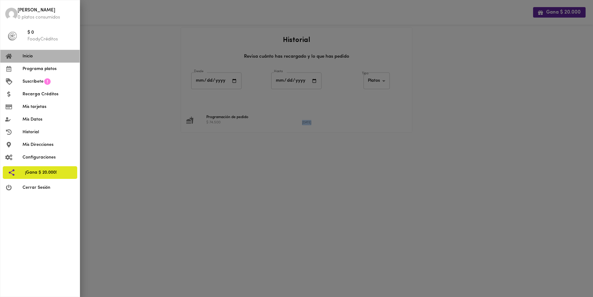
click at [27, 56] on span "Inicio" at bounding box center [49, 56] width 52 height 6
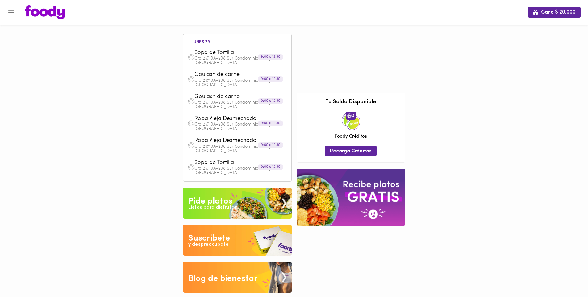
click at [239, 103] on p "Cra 2 #10A-208 Sur Condominio Campestre [GEOGRAPHIC_DATA]" at bounding box center [241, 105] width 93 height 9
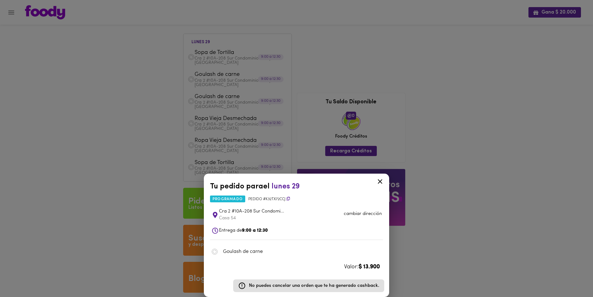
click at [379, 182] on icon at bounding box center [380, 182] width 8 height 8
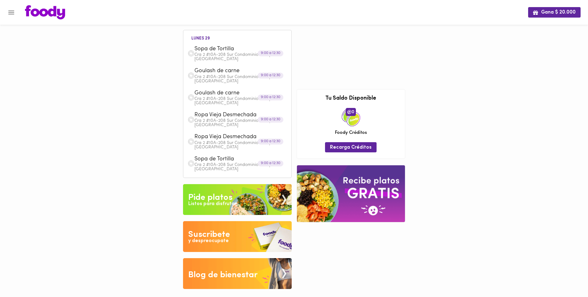
scroll to position [5, 0]
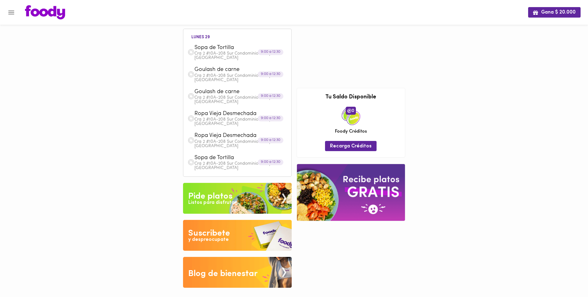
click at [360, 194] on img at bounding box center [351, 192] width 108 height 57
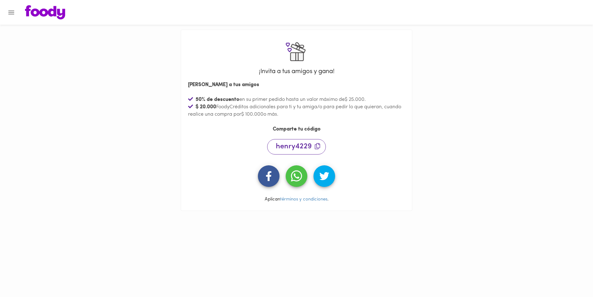
click at [11, 13] on icon "Menu" at bounding box center [11, 13] width 8 height 8
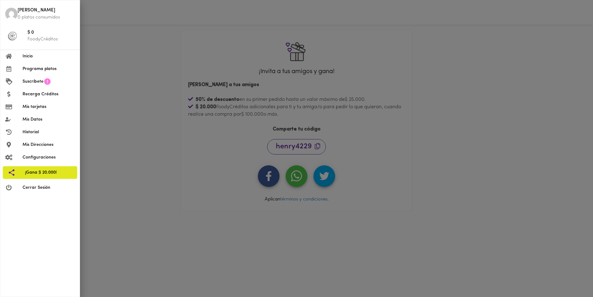
click at [29, 57] on span "Inicio" at bounding box center [49, 56] width 52 height 6
